Goal: Information Seeking & Learning: Compare options

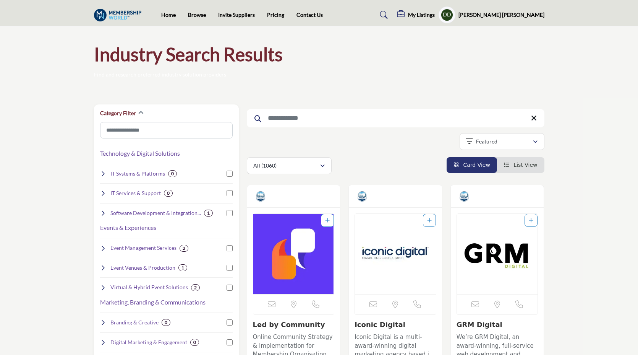
scroll to position [1768, 0]
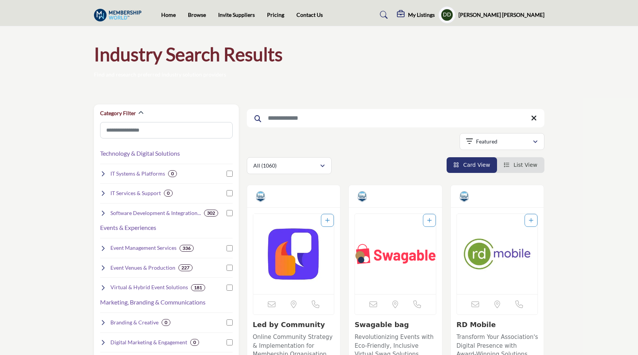
click at [210, 54] on h1 "Industry Search Results" at bounding box center [188, 54] width 189 height 24
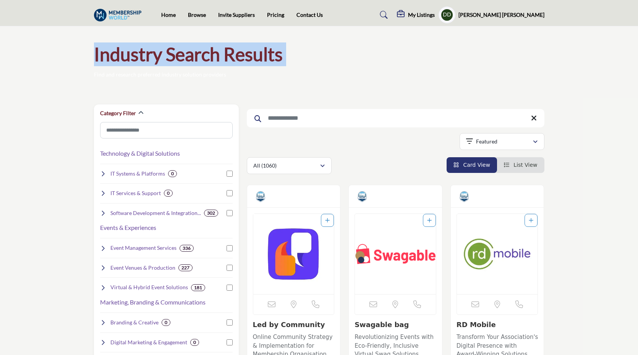
click at [210, 54] on h1 "Industry Search Results" at bounding box center [188, 54] width 189 height 24
click at [297, 56] on div "Industry Search Results Find and research preferred industry solution providers" at bounding box center [319, 60] width 451 height 36
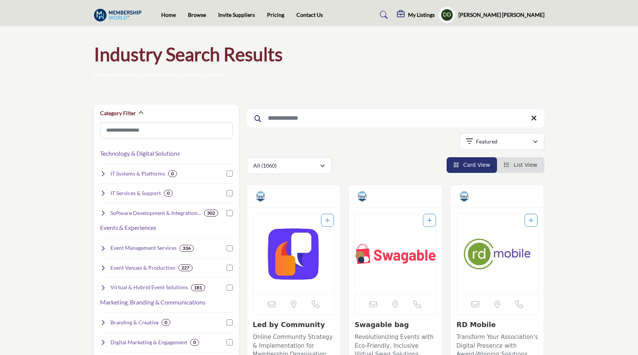
click at [214, 57] on h1 "Industry Search Results" at bounding box center [188, 54] width 189 height 24
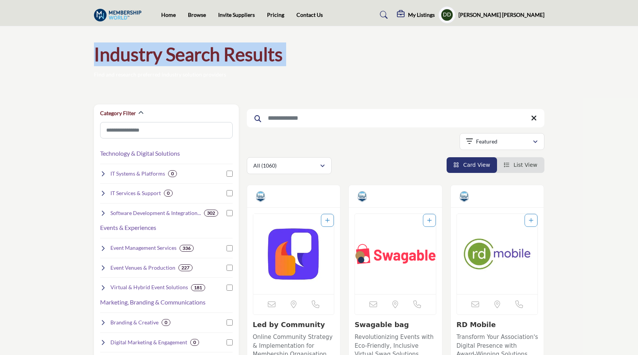
click at [214, 57] on h1 "Industry Search Results" at bounding box center [188, 54] width 189 height 24
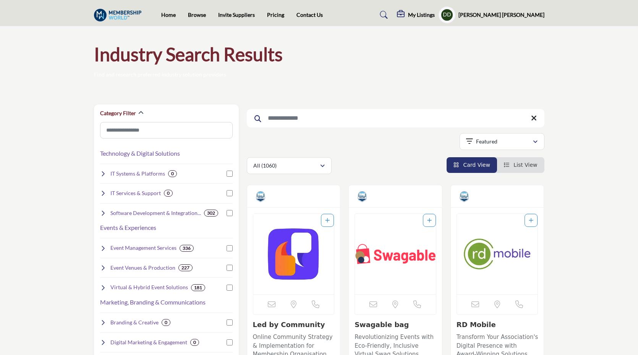
click at [306, 50] on div "Industry Search Results Find and research preferred industry solution providers" at bounding box center [319, 60] width 451 height 36
click at [162, 60] on h1 "Industry Search Results" at bounding box center [188, 54] width 189 height 24
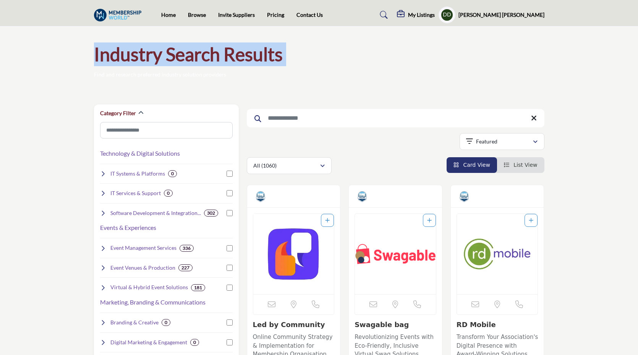
click at [162, 60] on h1 "Industry Search Results" at bounding box center [188, 54] width 189 height 24
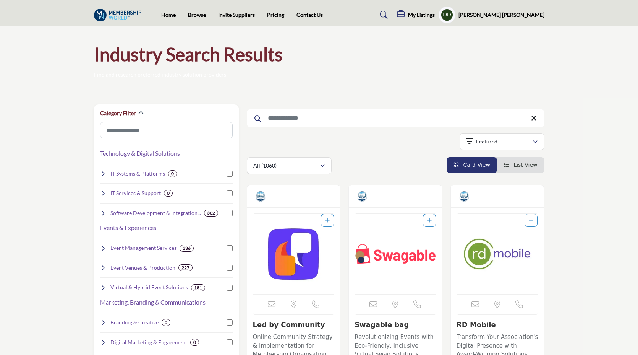
click at [183, 57] on h1 "Industry Search Results" at bounding box center [188, 54] width 189 height 24
click at [108, 49] on h1 "Industry Search Results" at bounding box center [188, 54] width 189 height 24
click at [230, 15] on link "Invite Suppliers" at bounding box center [236, 14] width 37 height 6
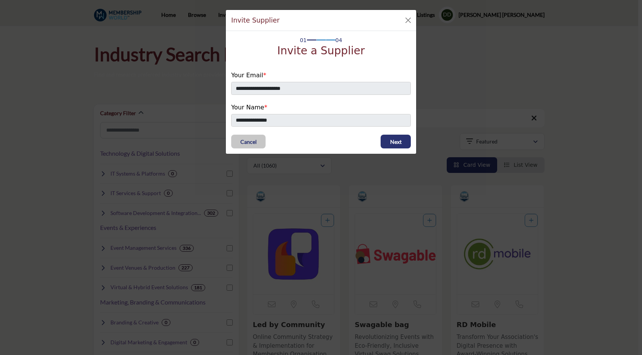
click at [55, 85] on div "**********" at bounding box center [321, 177] width 642 height 355
click at [407, 17] on button "Close" at bounding box center [408, 20] width 11 height 11
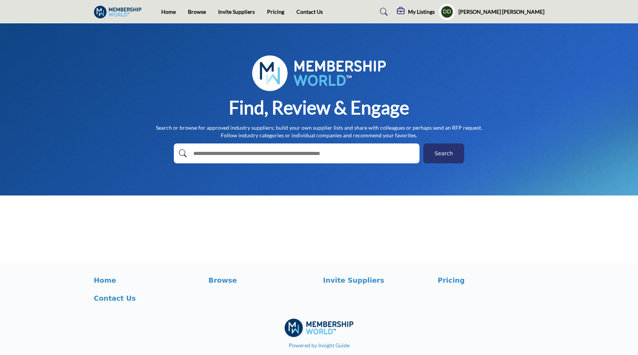
scroll to position [10, 0]
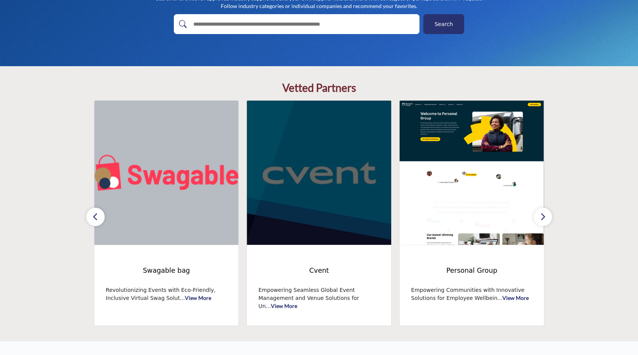
scroll to position [144, 0]
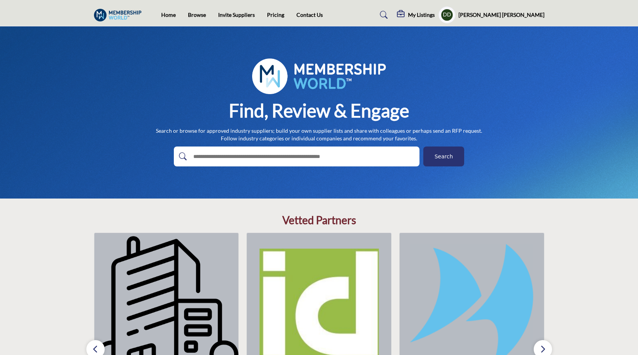
click at [188, 25] on nav "Home Browse Invite Suppliers Pricing Contact Us" at bounding box center [319, 15] width 638 height 22
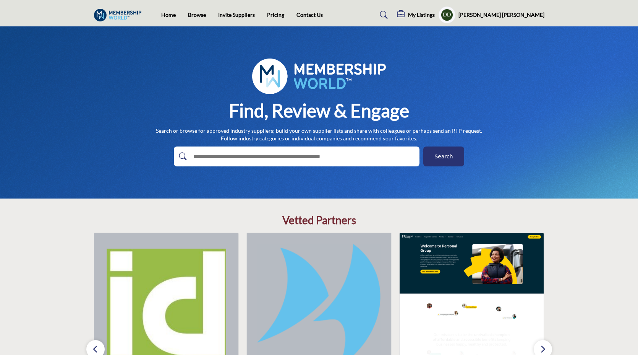
click at [203, 18] on li "Browse" at bounding box center [197, 15] width 18 height 8
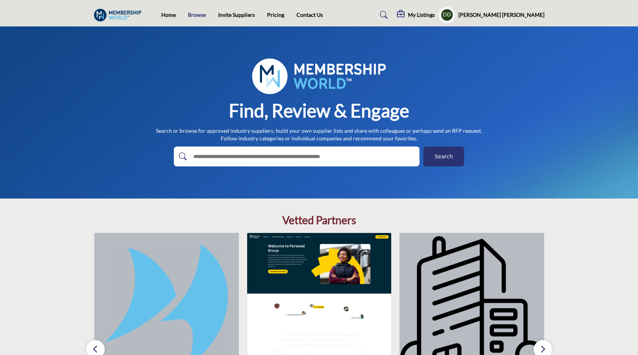
click at [202, 16] on link "Browse" at bounding box center [197, 14] width 18 height 6
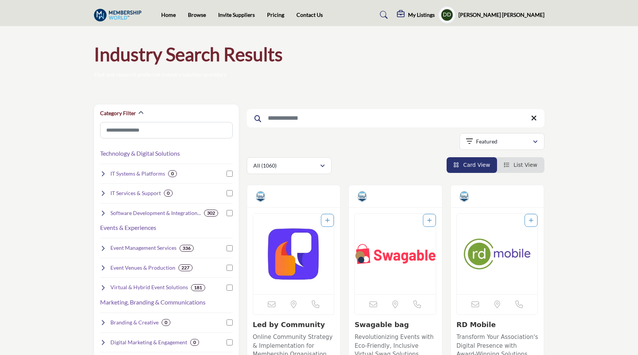
click at [277, 10] on div "Home Browse Invite Suppliers Pricing Contact Us" at bounding box center [319, 14] width 459 height 17
click at [277, 13] on link "Pricing" at bounding box center [275, 14] width 17 height 6
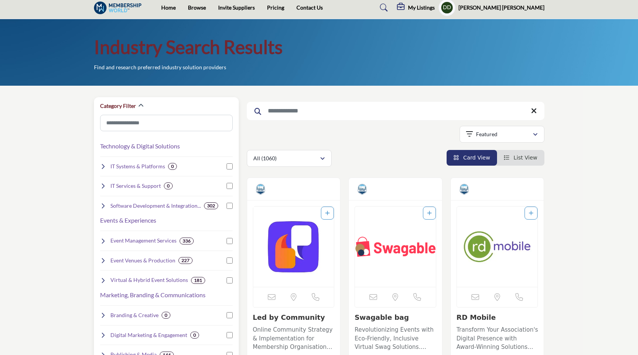
scroll to position [5, 0]
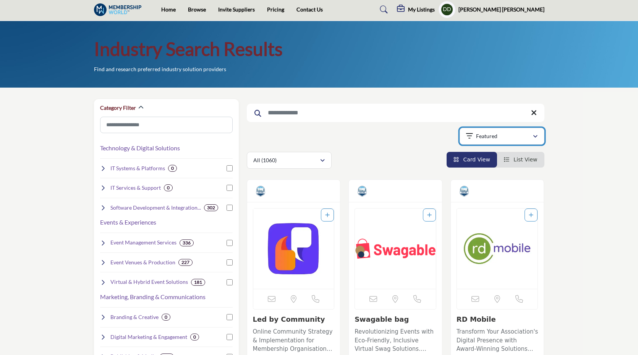
click at [495, 139] on p "Featured" at bounding box center [486, 136] width 21 height 8
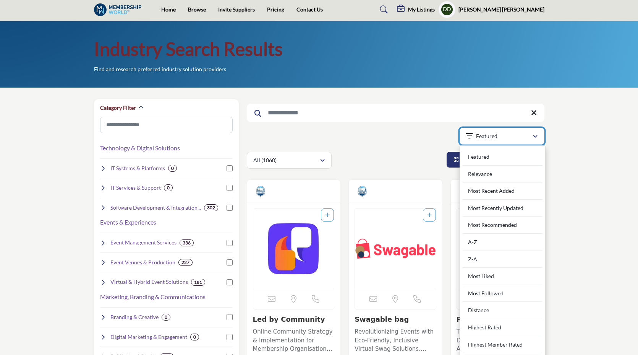
click at [496, 139] on p "Featured" at bounding box center [486, 136] width 21 height 8
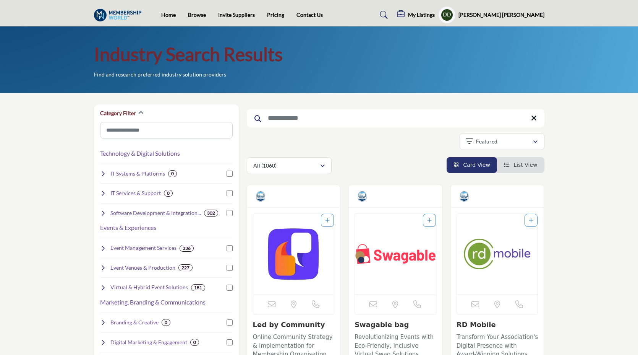
click at [509, 161] on li "List View" at bounding box center [520, 165] width 47 height 16
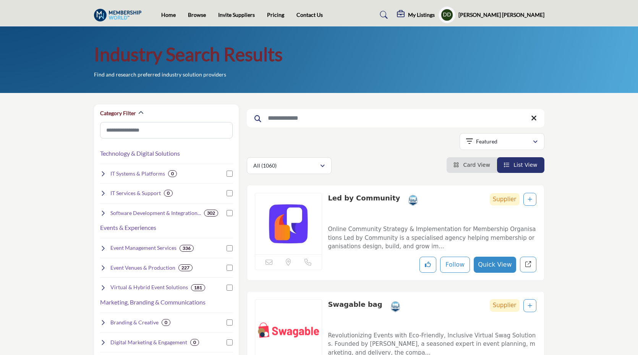
click at [465, 167] on link "Card View" at bounding box center [472, 165] width 37 height 6
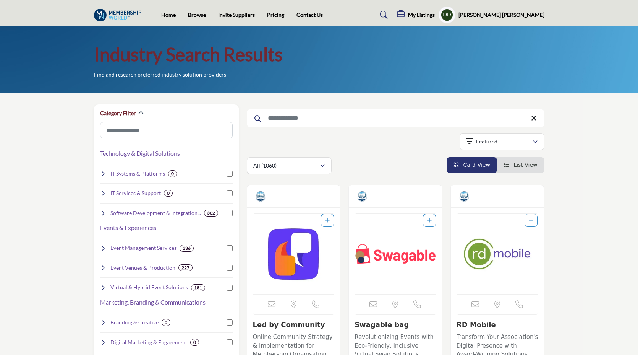
click at [516, 159] on li "List View" at bounding box center [520, 165] width 47 height 16
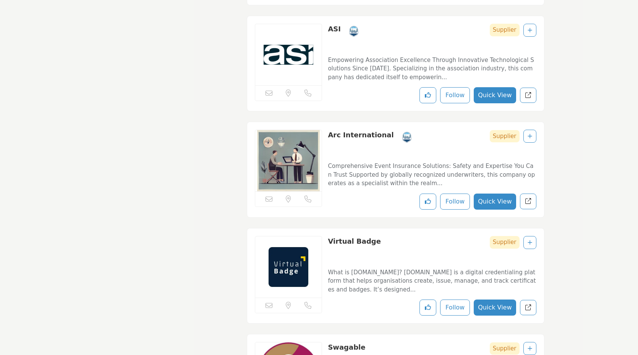
scroll to position [2505, 0]
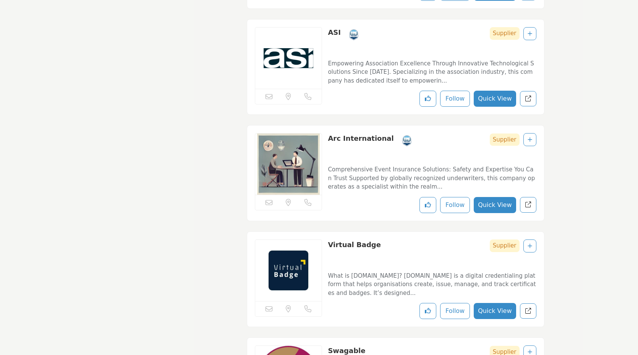
click at [443, 148] on div "Arc International Supplier" at bounding box center [432, 146] width 208 height 26
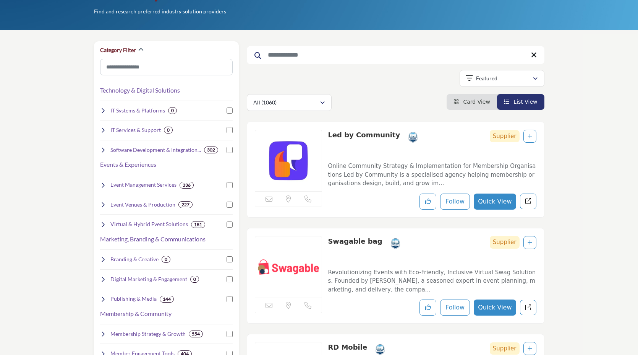
scroll to position [0, 0]
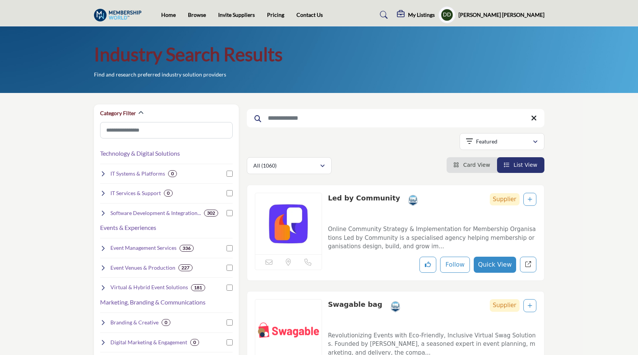
click at [208, 72] on div "Industry Search Results Find and research preferred industry solution providers" at bounding box center [319, 60] width 451 height 36
click at [89, 49] on div "Industry Search Results Find and research preferred industry solution providers" at bounding box center [319, 59] width 638 height 67
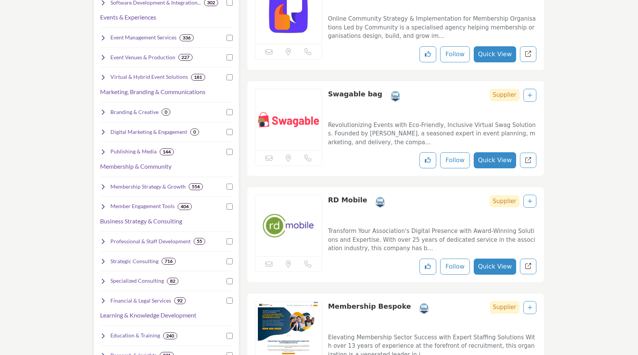
scroll to position [148, 0]
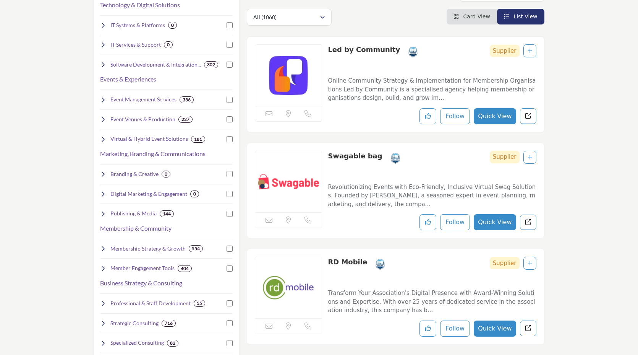
click at [483, 18] on span "Card View" at bounding box center [476, 16] width 27 height 6
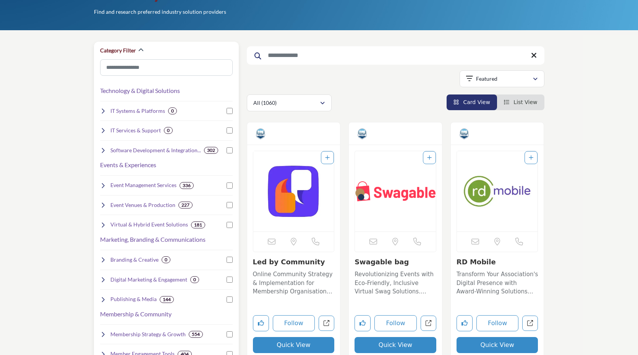
scroll to position [61, 0]
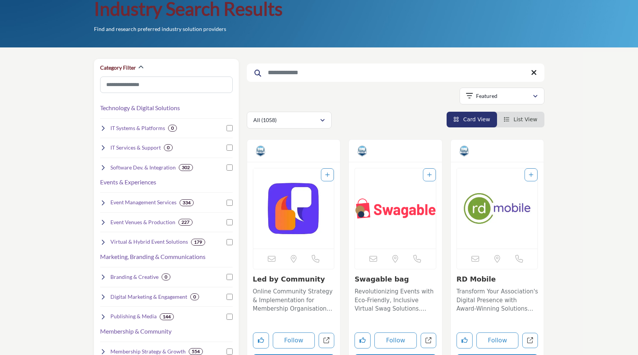
scroll to position [47, 0]
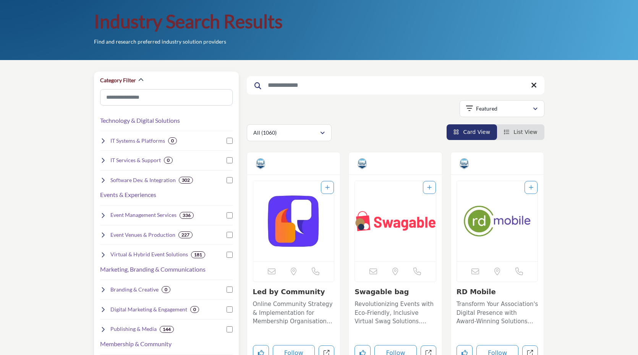
scroll to position [23, 0]
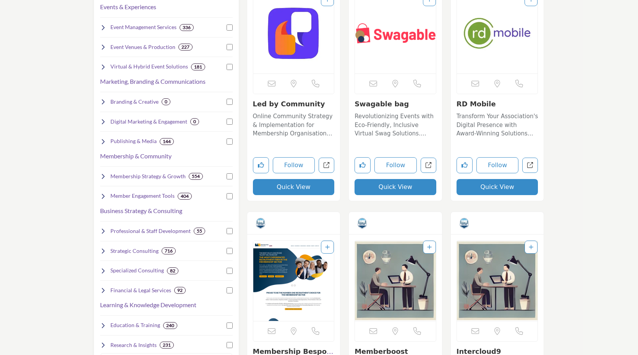
scroll to position [0, 0]
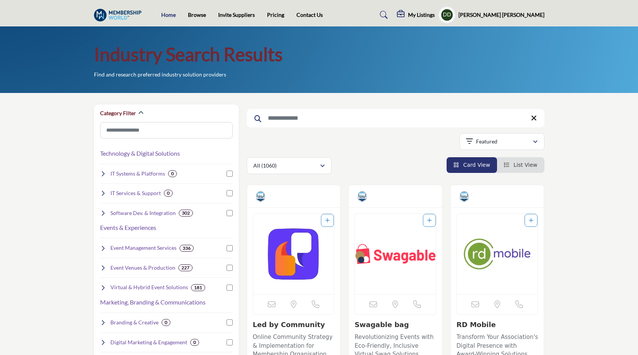
click at [169, 15] on link "Home" at bounding box center [168, 14] width 15 height 6
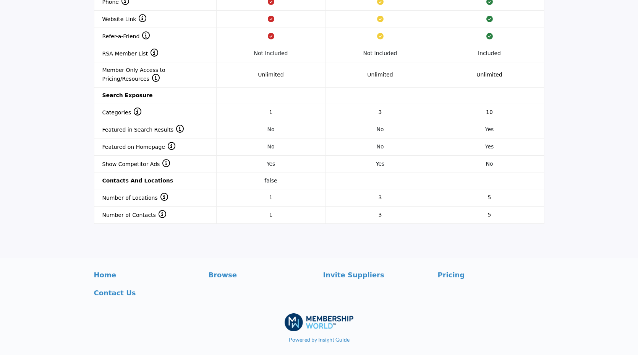
scroll to position [791, 0]
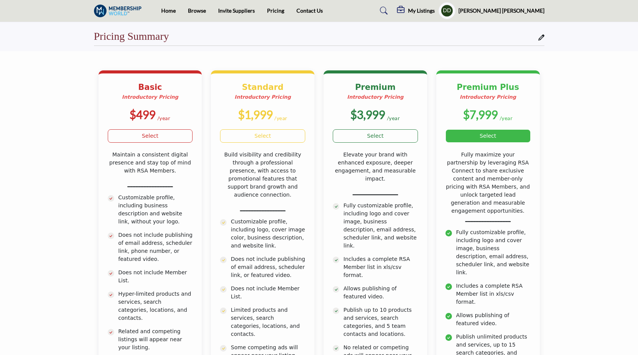
scroll to position [32, 0]
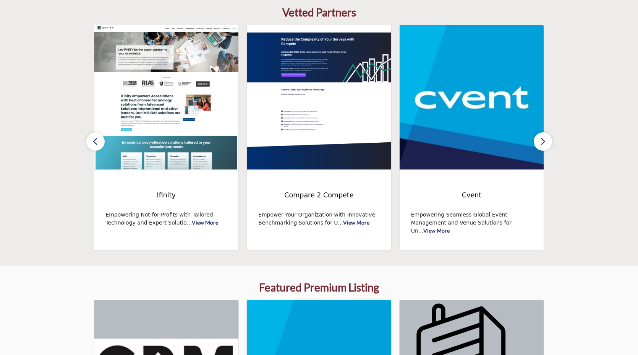
scroll to position [119, 0]
